Goal: Find contact information: Find contact information

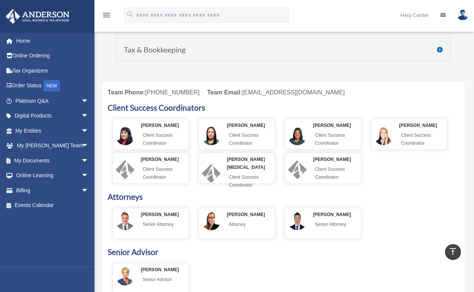
scroll to position [264, 0]
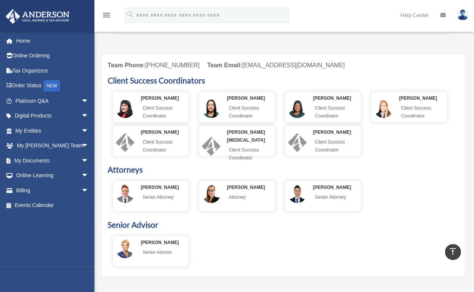
click at [462, 18] on img at bounding box center [462, 14] width 11 height 11
click at [343, 45] on div "Do you really want to log out? Yes No Team Phone: (725) 208-3130 Team Email: my…" at bounding box center [283, 162] width 362 height 242
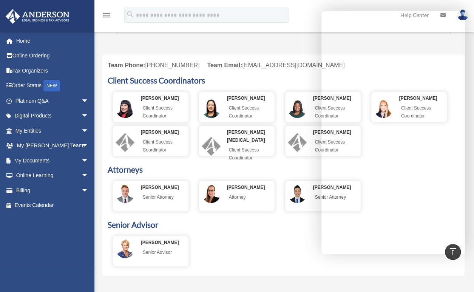
click at [254, 259] on div "Kendall Oleary Senior Advisor" at bounding box center [283, 253] width 351 height 34
drag, startPoint x: 252, startPoint y: 226, endPoint x: 247, endPoint y: 228, distance: 4.9
click at [248, 228] on h3 "Senior Advisor" at bounding box center [283, 226] width 351 height 12
click at [242, 185] on div "Amanda Breck" at bounding box center [252, 187] width 51 height 8
click at [220, 188] on div "Amanda Breck Attorney" at bounding box center [238, 193] width 73 height 20
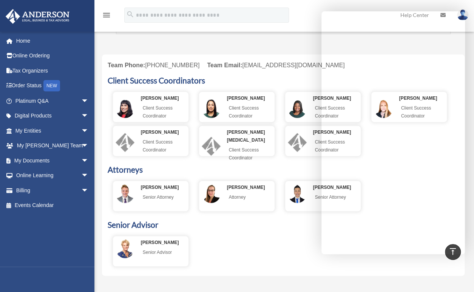
click at [228, 81] on h3 "Client Success Coordinators" at bounding box center [283, 82] width 351 height 12
click at [287, 68] on div "Team Email: myteam@andersonadvisors.com" at bounding box center [275, 65] width 137 height 11
click at [289, 71] on div "Team Phone: (725) 208-3130 Team Email: myteam@andersonadvisors.com Client Succe…" at bounding box center [283, 164] width 362 height 221
drag, startPoint x: 253, startPoint y: 76, endPoint x: 239, endPoint y: 71, distance: 14.8
click at [253, 76] on h3 "Client Success Coordinators" at bounding box center [283, 82] width 351 height 12
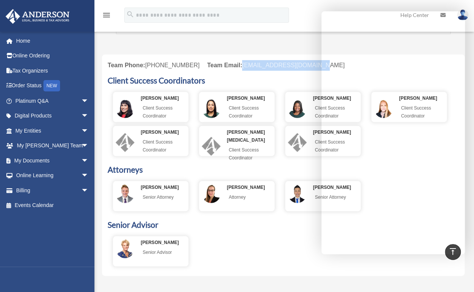
drag, startPoint x: 234, startPoint y: 65, endPoint x: 310, endPoint y: 65, distance: 76.2
click at [310, 65] on div "Team Email: myteam@andersonadvisors.com" at bounding box center [275, 65] width 137 height 11
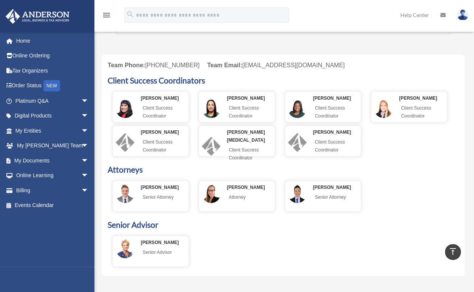
click at [333, 64] on div "Team Phone: (725) 208-3130 Team Email: myteam@andersonadvisors.com" at bounding box center [283, 65] width 351 height 11
drag, startPoint x: 291, startPoint y: 64, endPoint x: 233, endPoint y: 65, distance: 58.1
click at [233, 65] on div "Team Phone: (725) 208-3130 Team Email: myteam@andersonadvisors.com" at bounding box center [283, 65] width 351 height 11
copy div "myteam@andersonadvisors.com"
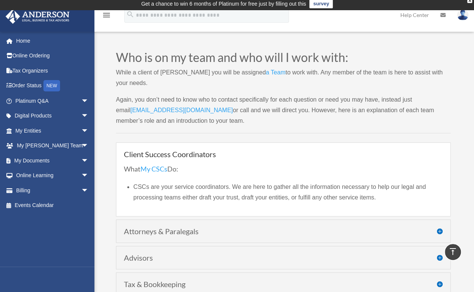
scroll to position [0, 0]
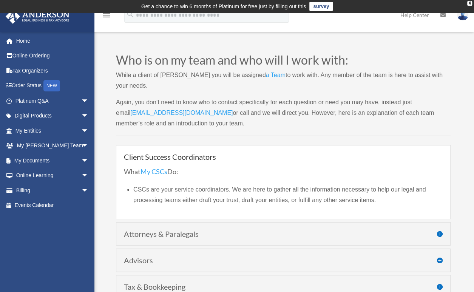
click at [463, 18] on img at bounding box center [462, 14] width 11 height 11
click at [465, 17] on img at bounding box center [462, 14] width 11 height 11
click at [432, 68] on h2 "Who is on my team and who will I work with:" at bounding box center [283, 62] width 334 height 16
click at [463, 17] on img at bounding box center [462, 14] width 11 height 11
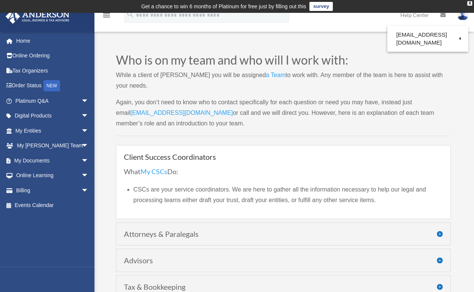
click at [464, 18] on img at bounding box center [462, 14] width 11 height 11
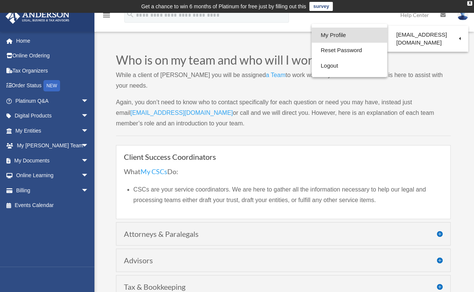
click at [339, 39] on link "My Profile" at bounding box center [348, 35] width 75 height 15
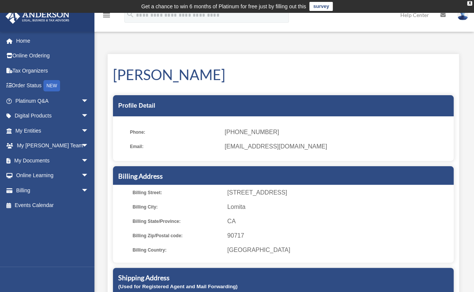
click at [461, 19] on img at bounding box center [462, 14] width 11 height 11
click at [254, 93] on div "[PERSON_NAME] Profile Detail Phone: [PHONE_NUMBER] Email: [EMAIL_ADDRESS][DOMAI…" at bounding box center [283, 217] width 351 height 326
